Goal: Transaction & Acquisition: Purchase product/service

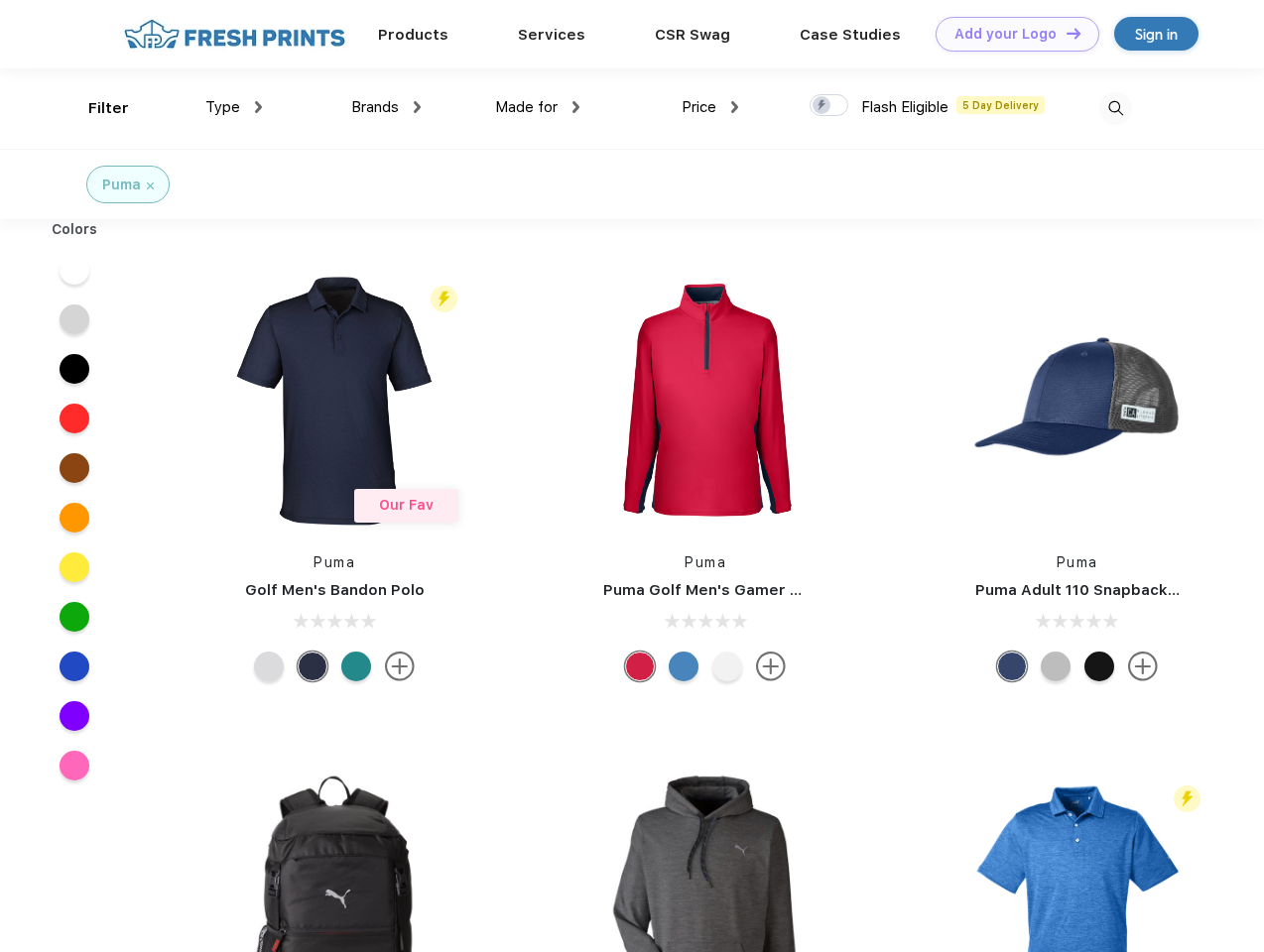
click at [1010, 34] on link "Add your Logo Design Tool" at bounding box center [1017, 34] width 163 height 35
click at [0, 0] on div "Design Tool" at bounding box center [0, 0] width 0 height 0
click at [1064, 33] on link "Add your Logo Design Tool" at bounding box center [1017, 34] width 163 height 35
click at [96, 108] on div "Filter" at bounding box center [108, 108] width 41 height 23
click at [234, 107] on span "Type" at bounding box center [222, 107] width 35 height 18
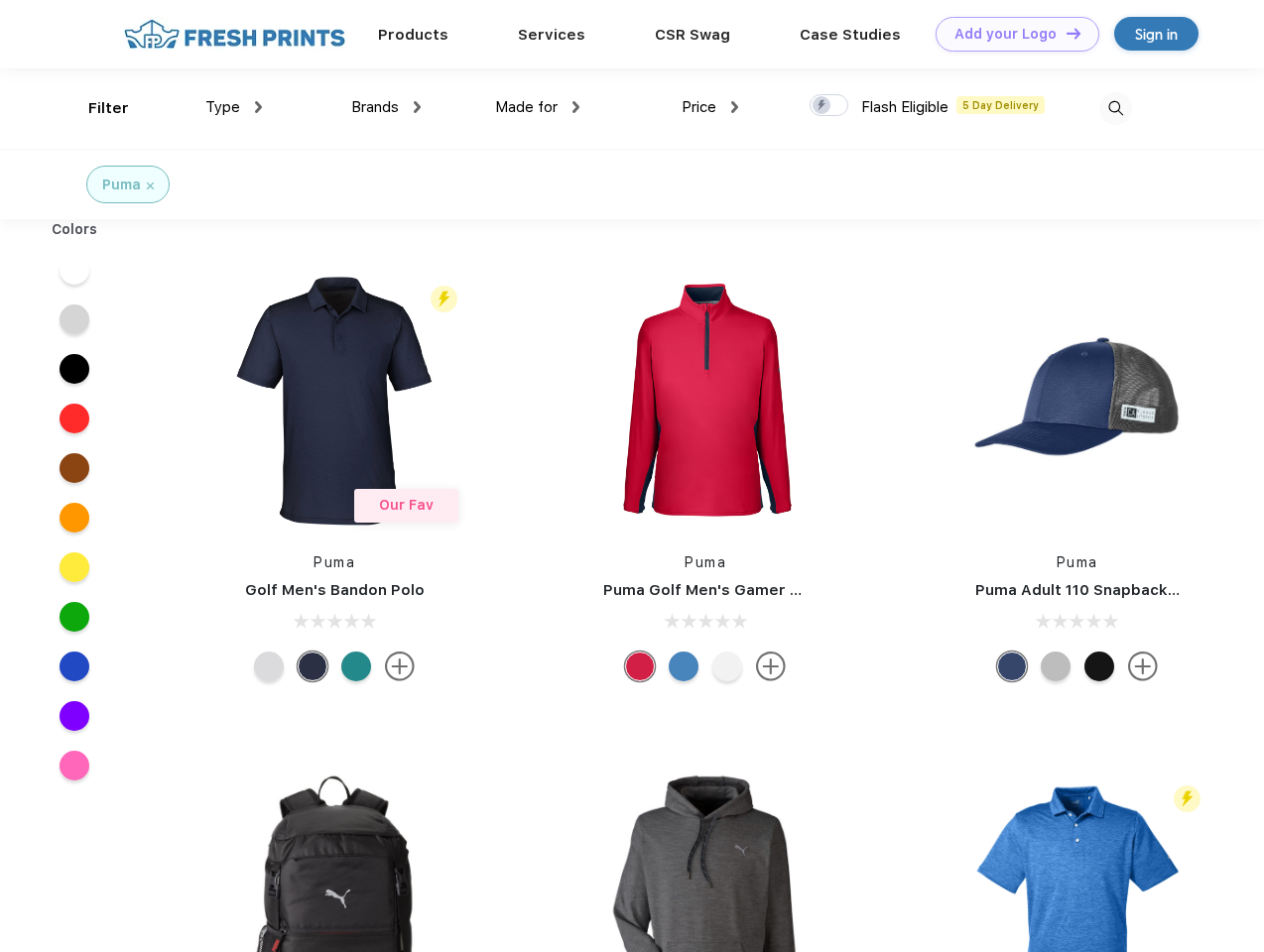
click at [386, 107] on span "Brands" at bounding box center [375, 107] width 48 height 18
click at [537, 107] on span "Made for" at bounding box center [526, 107] width 63 height 18
click at [711, 107] on span "Price" at bounding box center [699, 107] width 35 height 18
click at [829, 106] on div at bounding box center [828, 105] width 39 height 22
click at [822, 106] on input "checkbox" at bounding box center [815, 99] width 13 height 13
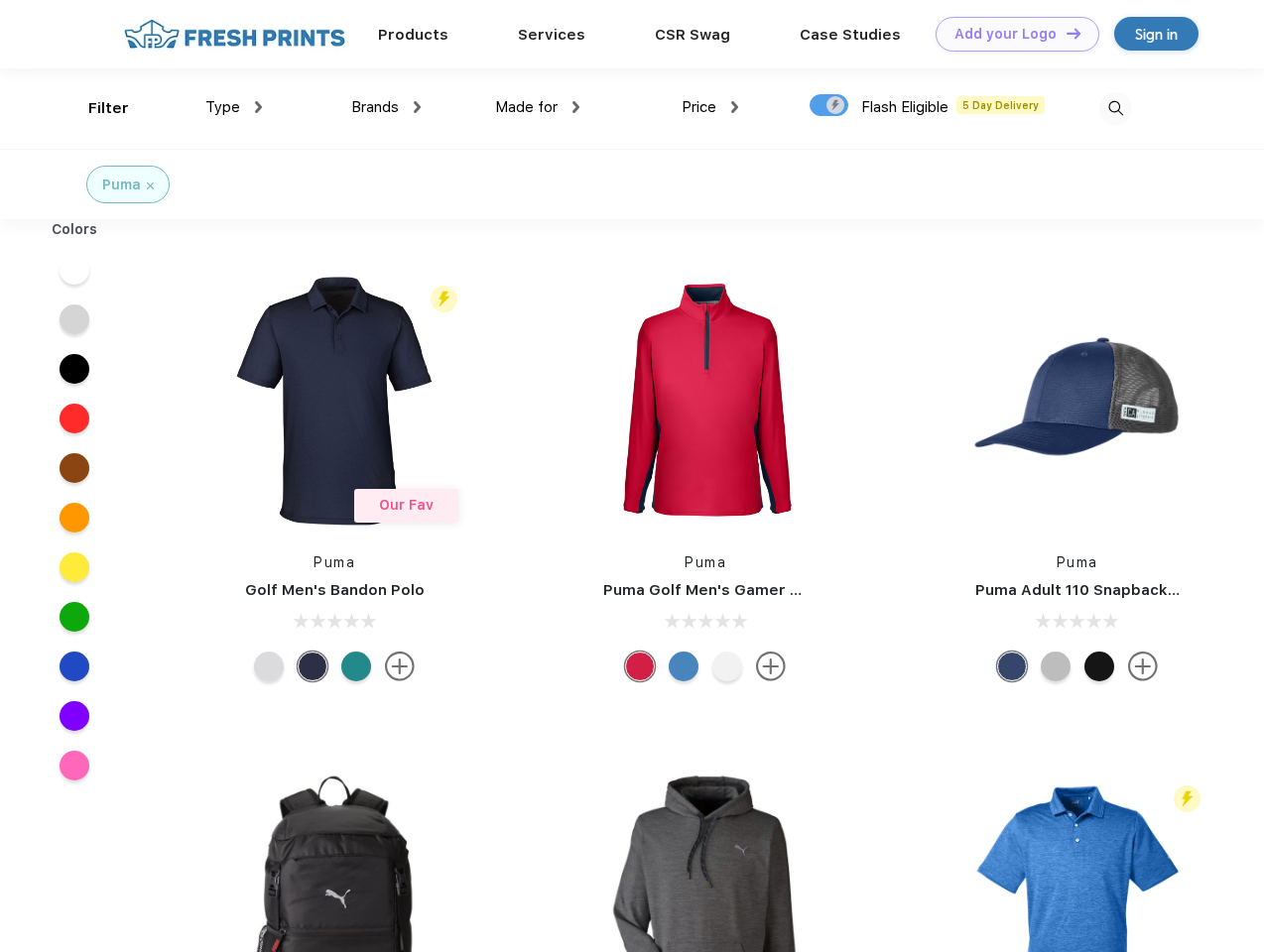
click at [1115, 108] on img at bounding box center [1115, 108] width 33 height 33
